Goal: Transaction & Acquisition: Purchase product/service

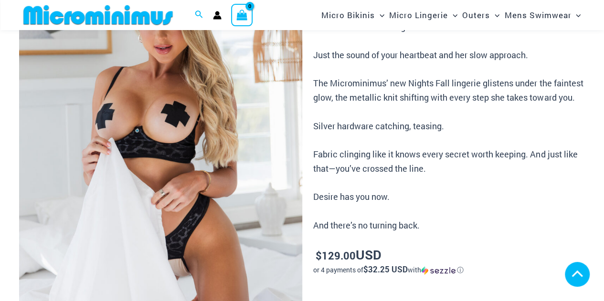
scroll to position [567, 0]
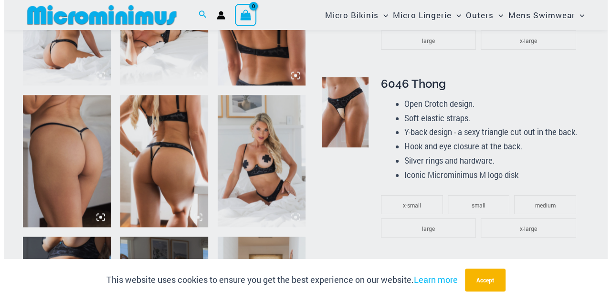
scroll to position [573, 0]
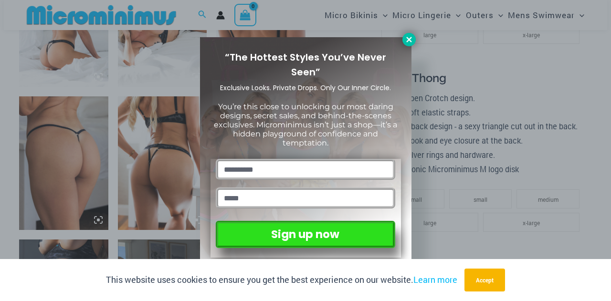
click at [406, 40] on icon at bounding box center [409, 39] width 9 height 9
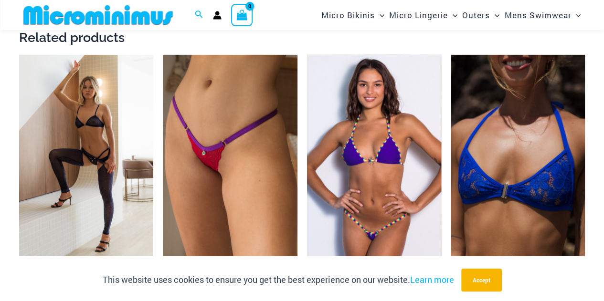
scroll to position [1523, 0]
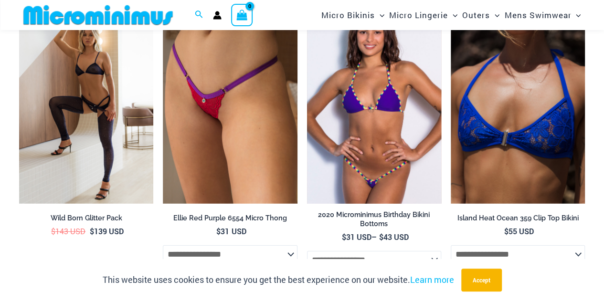
click at [353, 121] on img at bounding box center [374, 103] width 134 height 202
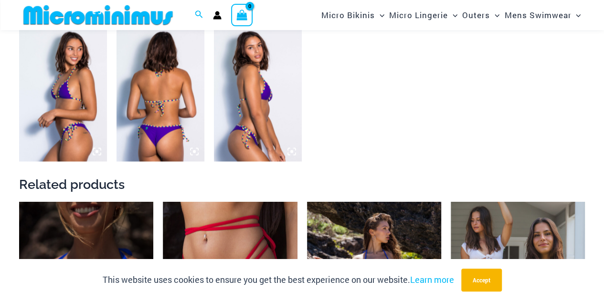
scroll to position [899, 0]
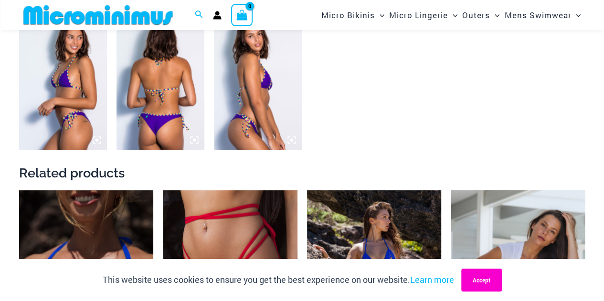
click at [483, 277] on button "Accept" at bounding box center [481, 280] width 41 height 23
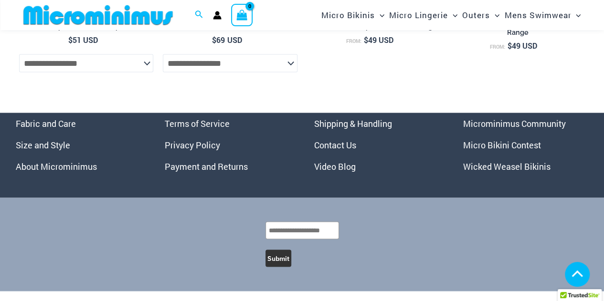
scroll to position [2666, 0]
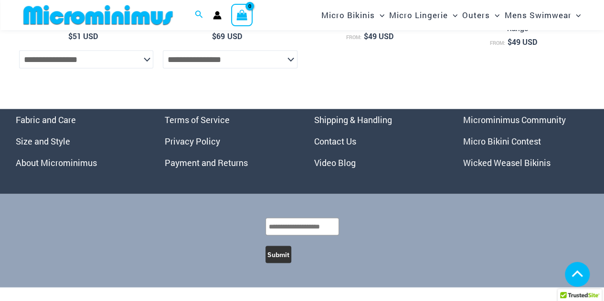
click at [501, 147] on link "Micro Bikini Contest" at bounding box center [502, 140] width 78 height 11
